Goal: Use online tool/utility: Utilize a website feature to perform a specific function

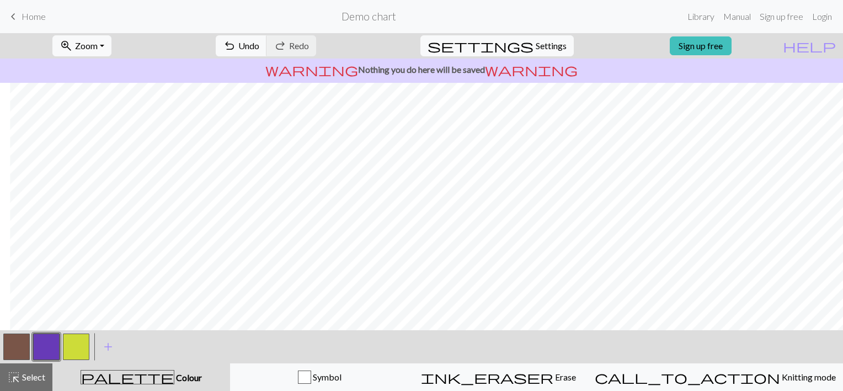
scroll to position [0, 270]
click at [23, 373] on span "Select" at bounding box center [32, 376] width 25 height 10
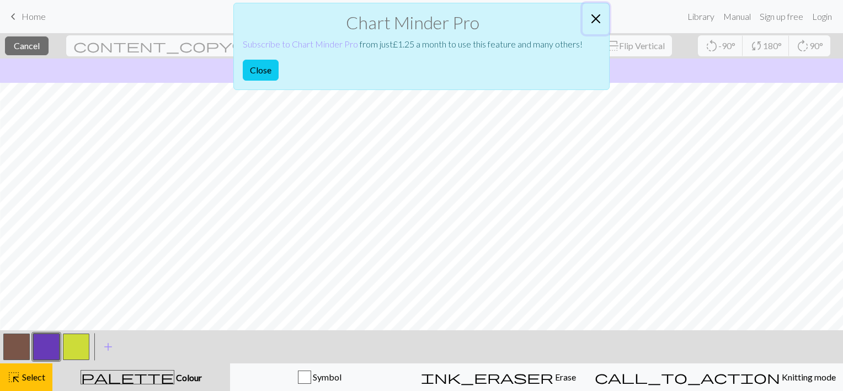
click at [597, 20] on button "Close" at bounding box center [596, 18] width 26 height 31
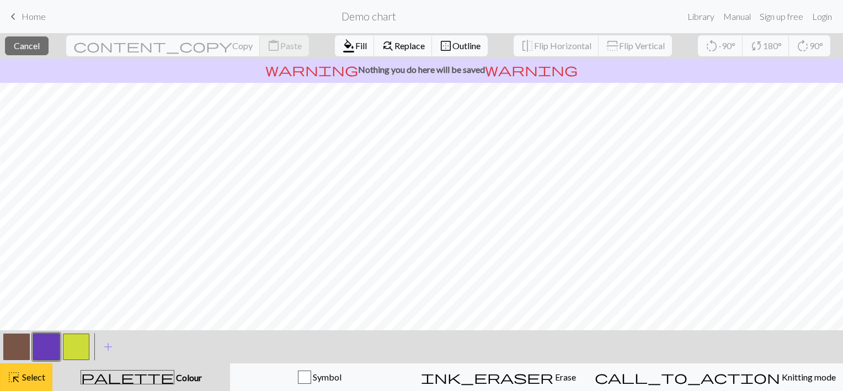
click at [20, 380] on span "Select" at bounding box center [32, 376] width 25 height 10
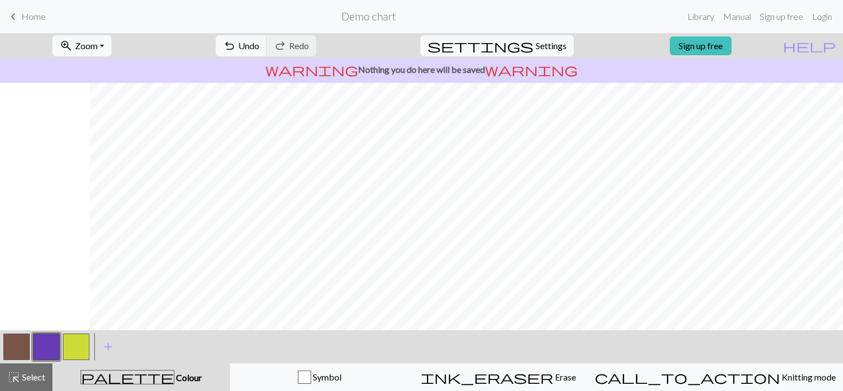
scroll to position [0, 516]
click at [259, 45] on span "Undo" at bounding box center [248, 45] width 21 height 10
click at [0, 340] on html "This website uses cookies to ensure you get the best experience on our website.…" at bounding box center [421, 195] width 843 height 391
click at [24, 344] on button "button" at bounding box center [16, 346] width 26 height 26
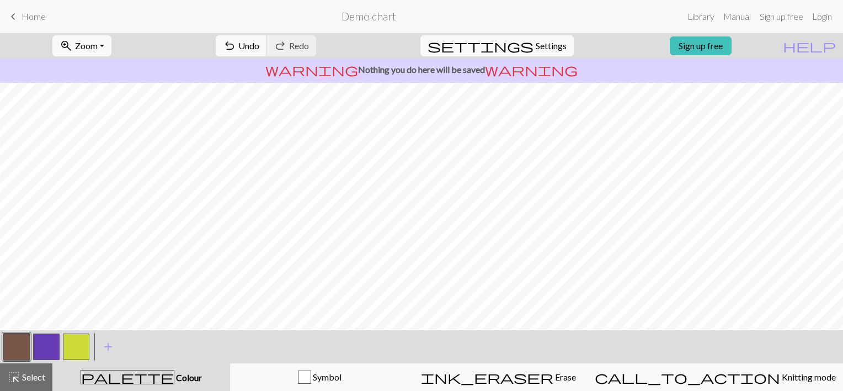
click at [44, 344] on button "button" at bounding box center [46, 346] width 26 height 26
click at [16, 346] on button "button" at bounding box center [16, 346] width 26 height 26
click at [44, 336] on button "button" at bounding box center [46, 346] width 26 height 26
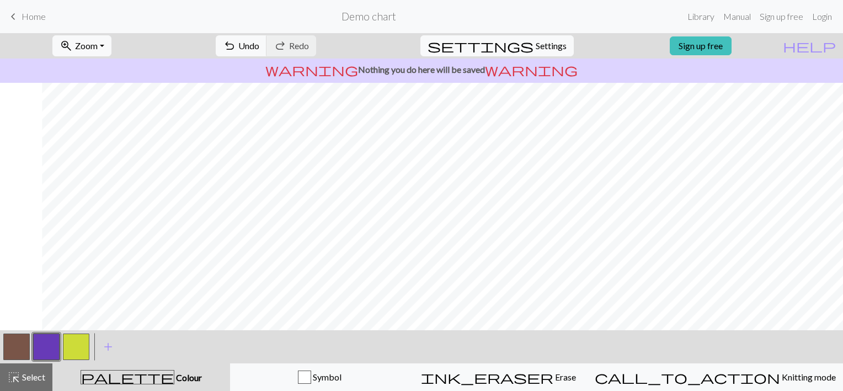
scroll to position [0, 873]
click at [259, 45] on span "Undo" at bounding box center [248, 45] width 21 height 10
click at [26, 340] on button "button" at bounding box center [16, 346] width 26 height 26
click at [18, 349] on button "button" at bounding box center [16, 346] width 26 height 26
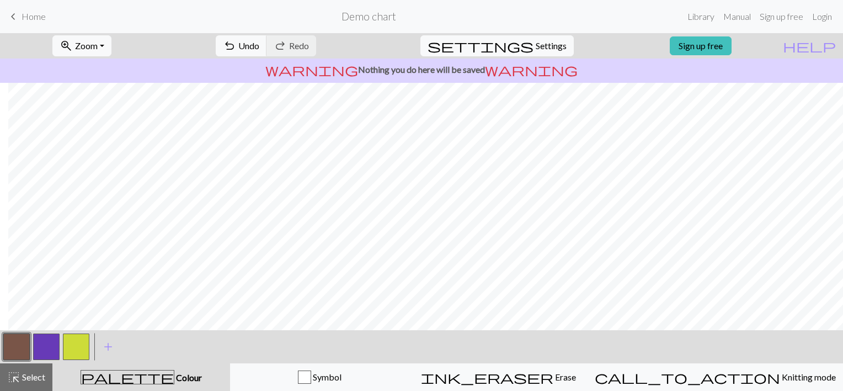
click at [79, 342] on button "button" at bounding box center [76, 346] width 26 height 26
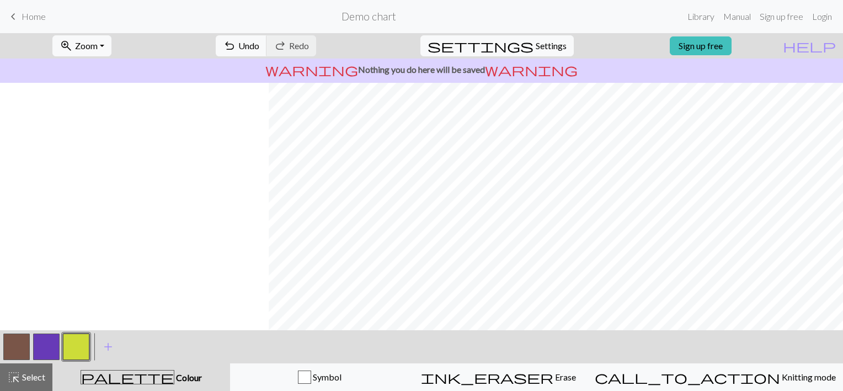
scroll to position [0, 989]
click at [20, 345] on button "button" at bounding box center [16, 346] width 26 height 26
click at [76, 344] on button "button" at bounding box center [76, 346] width 26 height 26
click at [73, 346] on button "button" at bounding box center [76, 346] width 26 height 26
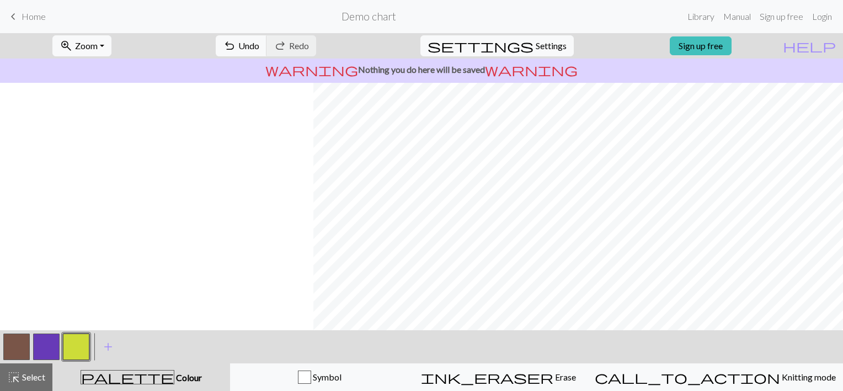
scroll to position [0, 1370]
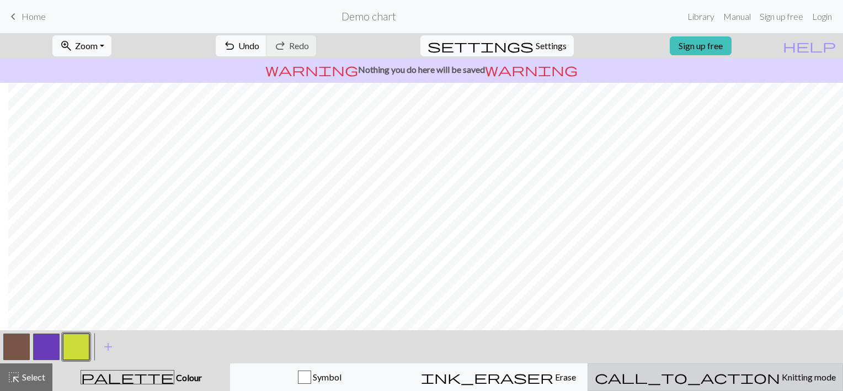
click at [725, 371] on div "call_to_action Knitting mode Knitting mode" at bounding box center [715, 376] width 241 height 13
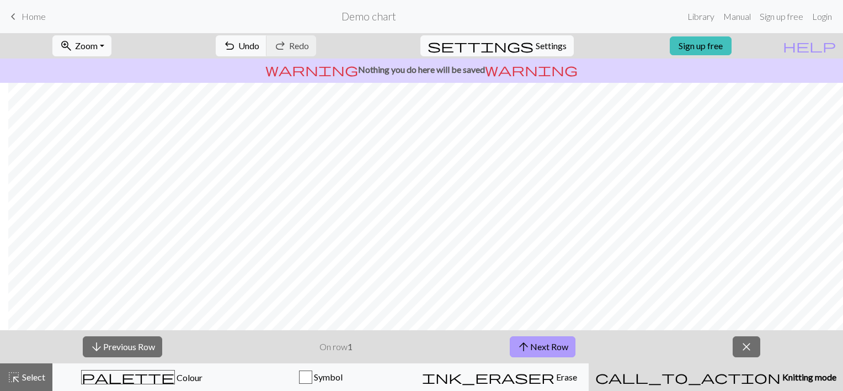
click at [541, 344] on button "arrow_upward Next Row" at bounding box center [543, 346] width 66 height 21
click at [569, 354] on button "arrow_upward Next Row" at bounding box center [543, 346] width 66 height 21
click at [534, 348] on button "arrow_upward Next Row" at bounding box center [543, 346] width 66 height 21
